Goal: Obtain resource: Download file/media

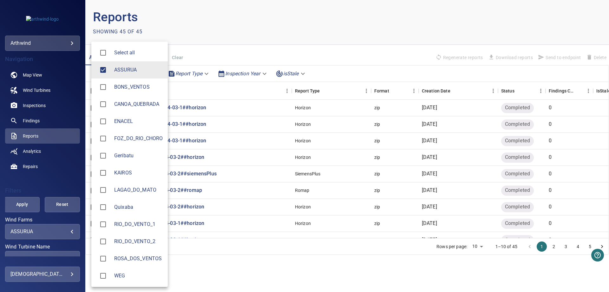
click at [64, 233] on body "**********" at bounding box center [304, 146] width 609 height 292
click at [142, 135] on span "FOZ_DO_RIO_CHORO" at bounding box center [138, 139] width 49 height 8
type input "**********"
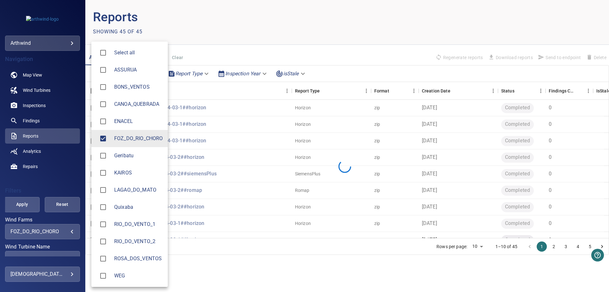
click at [62, 170] on div at bounding box center [304, 146] width 609 height 292
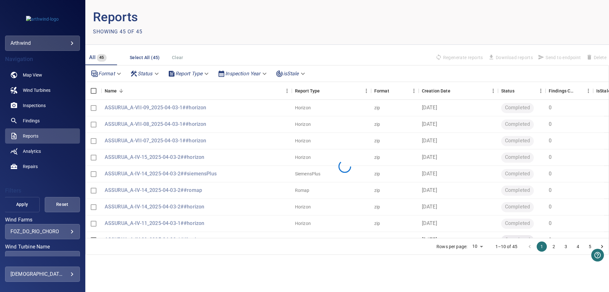
click at [19, 201] on span "Apply" at bounding box center [21, 204] width 19 height 8
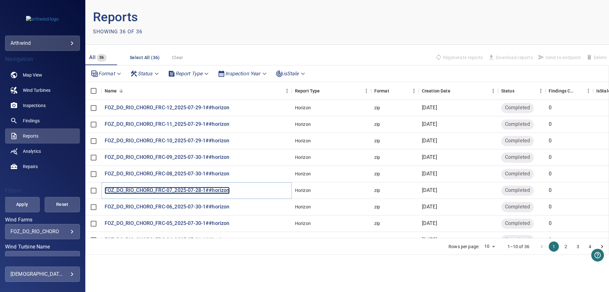
click at [125, 188] on p "FOZ_DO_RIO_CHORO_FRC-07_2025-07-28-1##horizon" at bounding box center [167, 190] width 125 height 7
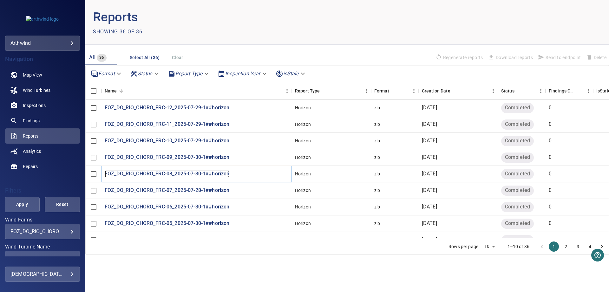
click at [168, 172] on p "FOZ_DO_RIO_CHORO_FRC-08_2025-07-30-1##horizon" at bounding box center [167, 173] width 125 height 7
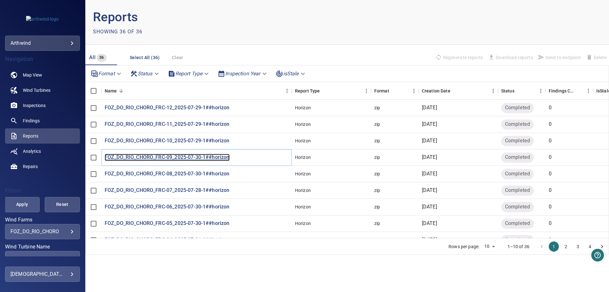
click at [148, 156] on p "FOZ_DO_RIO_CHORO_FRC-09_2025-07-30-1##horizon" at bounding box center [167, 157] width 125 height 7
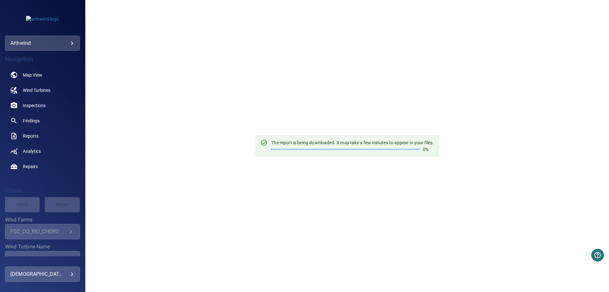
click at [416, 48] on div "The report is being downloaded. It may take a few minutes to appear in your fil…" at bounding box center [347, 146] width 524 height 292
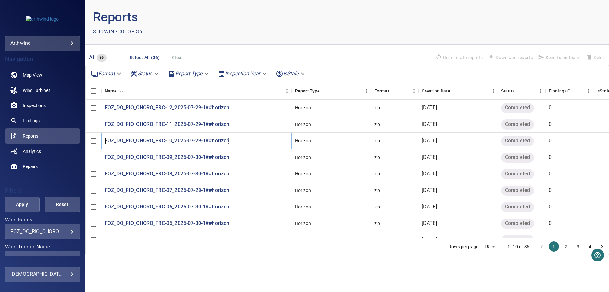
click at [126, 139] on p "FOZ_DO_RIO_CHORO_FRC-10_2025-07-29-1##horizon" at bounding box center [167, 140] width 125 height 7
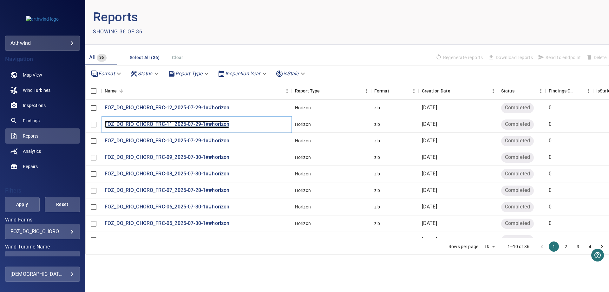
click at [147, 123] on p "FOZ_DO_RIO_CHORO_FRC-11_2025-07-29-1##horizon" at bounding box center [167, 124] width 125 height 7
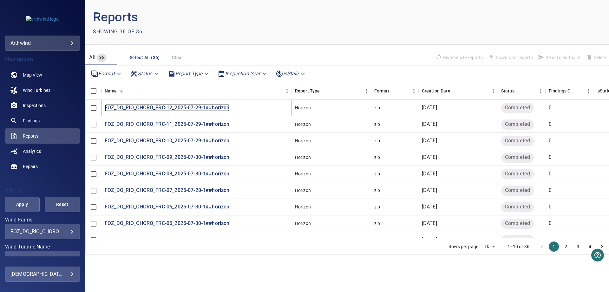
click at [155, 107] on p "FOZ_DO_RIO_CHORO_FRC-12_2025-07-29-1##horizon" at bounding box center [167, 107] width 125 height 7
